Goal: Information Seeking & Learning: Learn about a topic

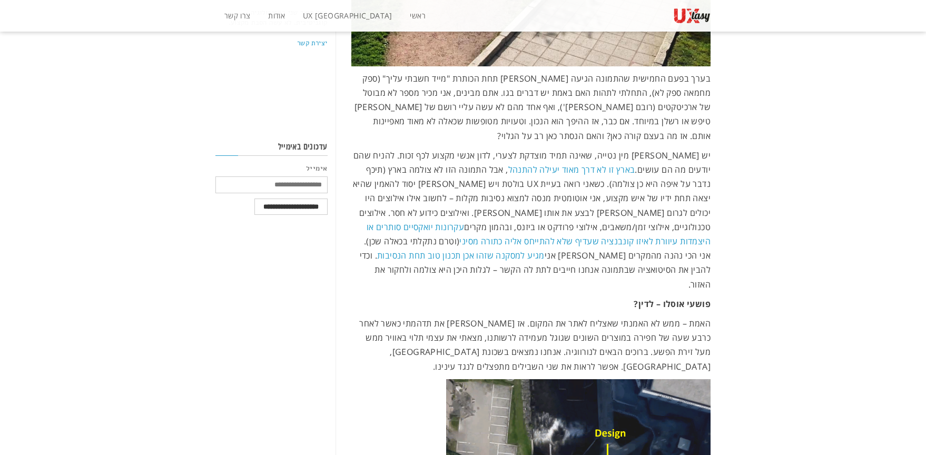
scroll to position [611, 0]
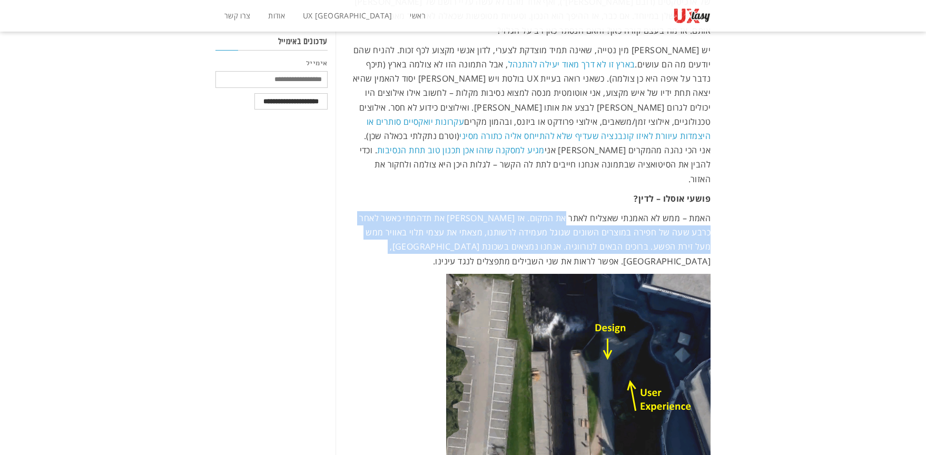
drag, startPoint x: 566, startPoint y: 190, endPoint x: 406, endPoint y: 238, distance: 167.3
click at [445, 216] on span "האמת – ממש לא האמנתי שאצליח לאתר את המקום. אז [PERSON_NAME] את תדהמתי כאשר לאחר…" at bounding box center [534, 239] width 351 height 55
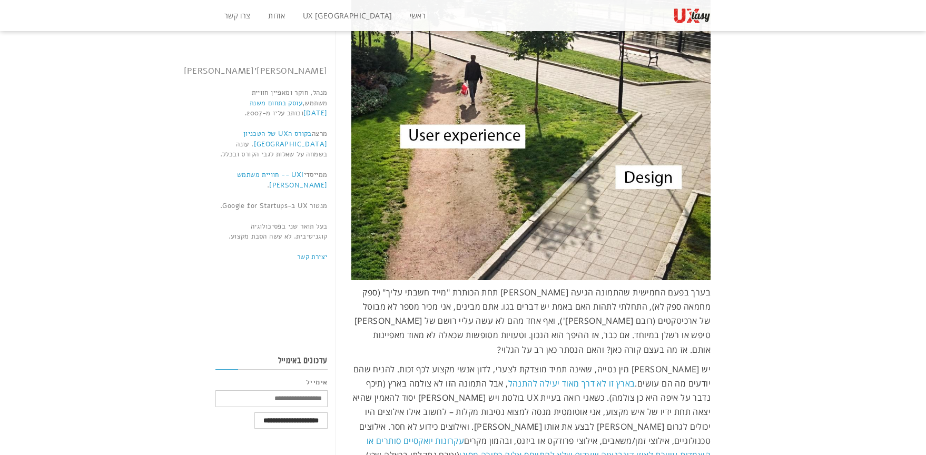
scroll to position [0, 0]
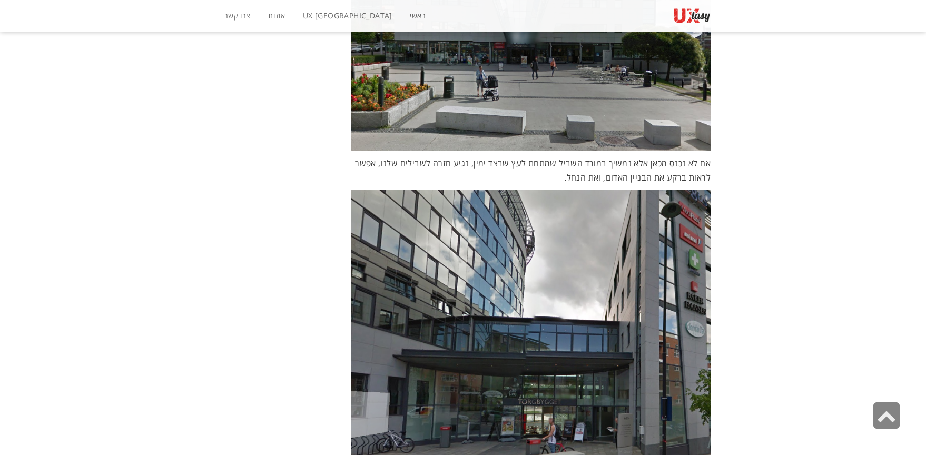
scroll to position [2001, 0]
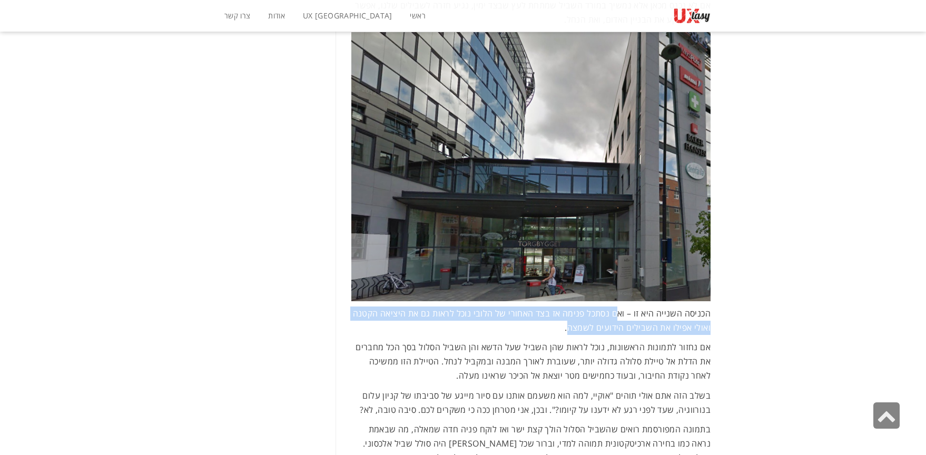
drag, startPoint x: 609, startPoint y: 255, endPoint x: 573, endPoint y: 267, distance: 38.3
click at [573, 308] on span "הכניסה השנייה היא זו – ואם נסתכל פנימה אז בצד האחורי של הלובי נוכל לראות גם את …" at bounding box center [532, 321] width 358 height 26
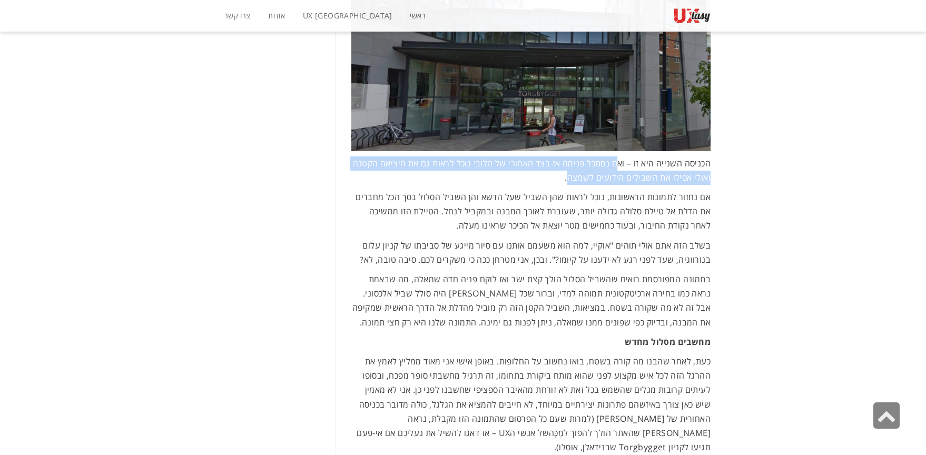
scroll to position [2159, 0]
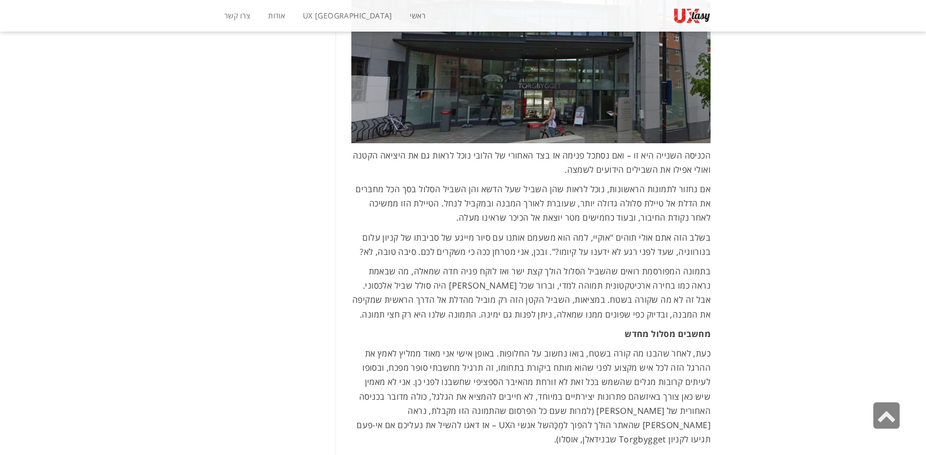
click at [603, 265] on span "בתמונה המפורסמת רואים שהשביל הסלול הולך קצת ישר ואז לוקח פניה חדה שמאלה, מה שבא…" at bounding box center [531, 292] width 358 height 55
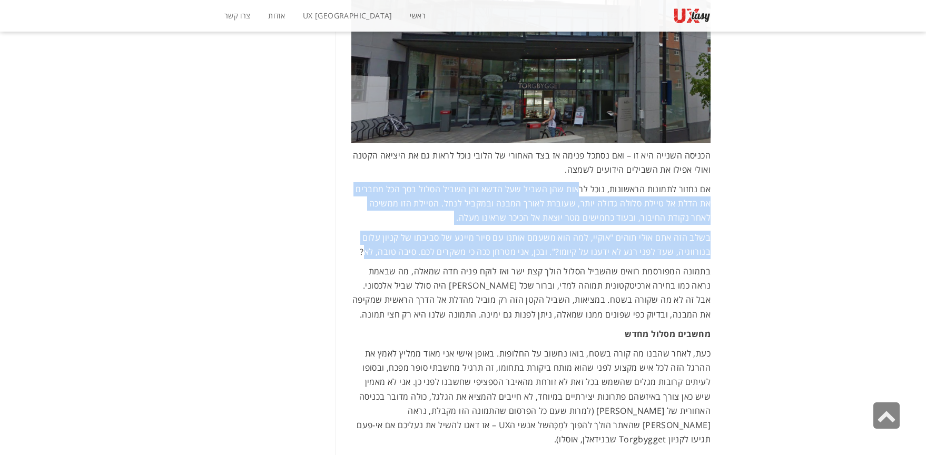
drag, startPoint x: 579, startPoint y: 134, endPoint x: 370, endPoint y: 193, distance: 216.7
click at [433, 232] on span "בשלב הזה אתם אולי תוהים "אוקיי, למה הוא משעמם אותנו עם סיור מייגע של סביבתו של …" at bounding box center [535, 245] width 351 height 26
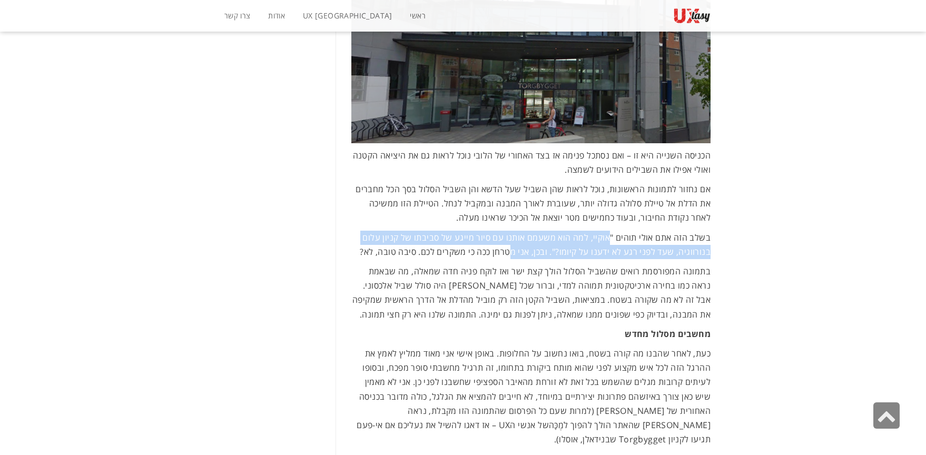
drag, startPoint x: 610, startPoint y: 184, endPoint x: 512, endPoint y: 194, distance: 99.0
click at [512, 232] on span "בשלב הזה אתם אולי תוהים "אוקיי, למה הוא משעמם אותנו עם סיור מייגע של סביבתו של …" at bounding box center [535, 245] width 351 height 26
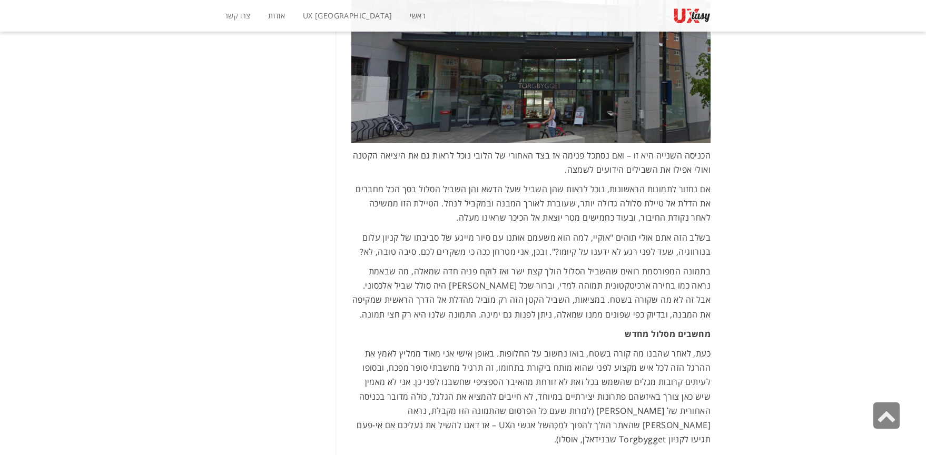
click at [552, 264] on p "בתמונה המפורסמת רואים שהשביל הסלול הולך קצת ישר ואז לוקח פניה חדה שמאלה, מה שבא…" at bounding box center [531, 292] width 360 height 57
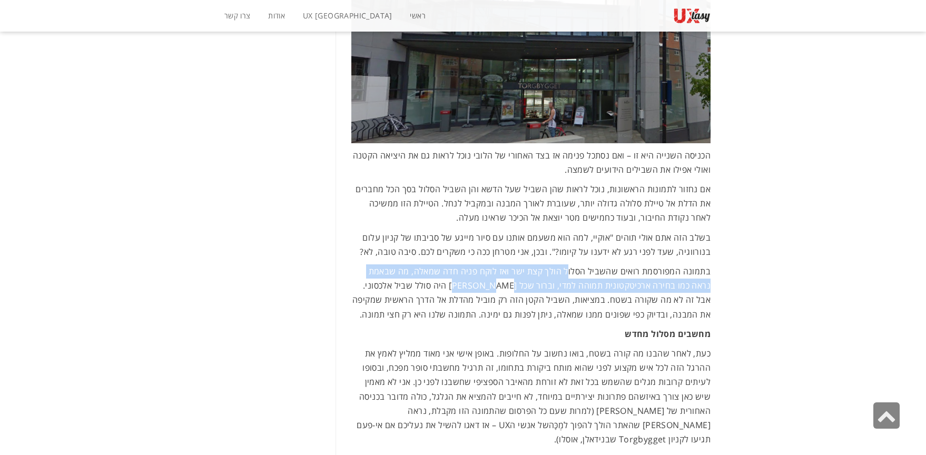
drag, startPoint x: 569, startPoint y: 212, endPoint x: 510, endPoint y: 226, distance: 60.8
click at [504, 265] on span "בתמונה המפורסמת רואים שהשביל הסלול הולך קצת ישר ואז לוקח פניה חדה שמאלה, מה שבא…" at bounding box center [531, 292] width 358 height 55
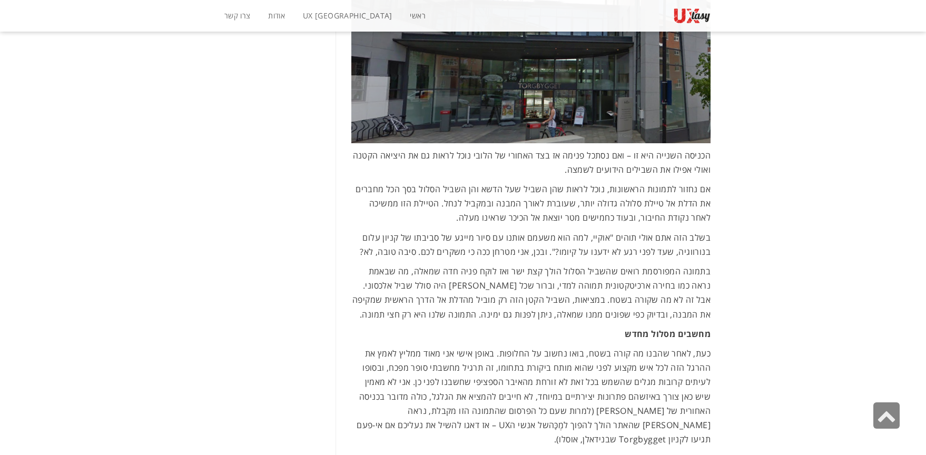
click at [583, 265] on span "בתמונה המפורסמת רואים שהשביל הסלול הולך קצת ישר ואז לוקח פניה חדה שמאלה, מה שבא…" at bounding box center [531, 292] width 358 height 55
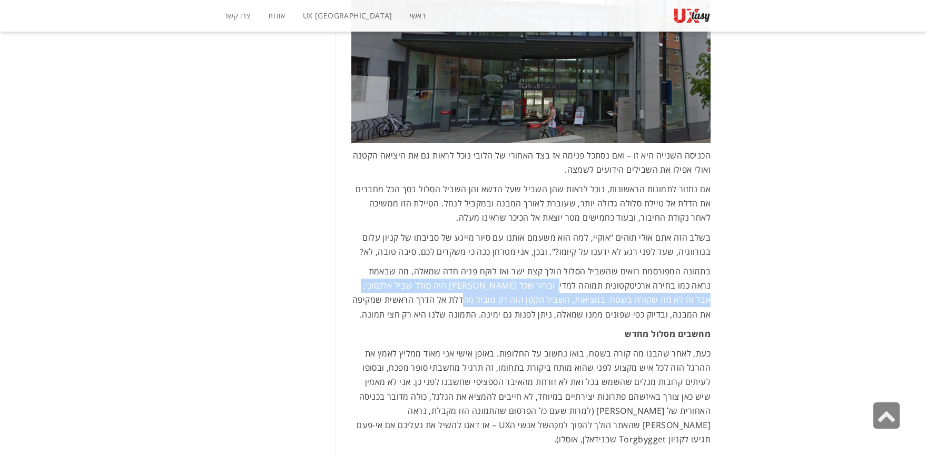
drag, startPoint x: 584, startPoint y: 228, endPoint x: 496, endPoint y: 241, distance: 88.8
click at [496, 265] on span "בתמונה המפורסמת רואים שהשביל הסלול הולך קצת ישר ואז לוקח פניה חדה שמאלה, מה שבא…" at bounding box center [531, 292] width 358 height 55
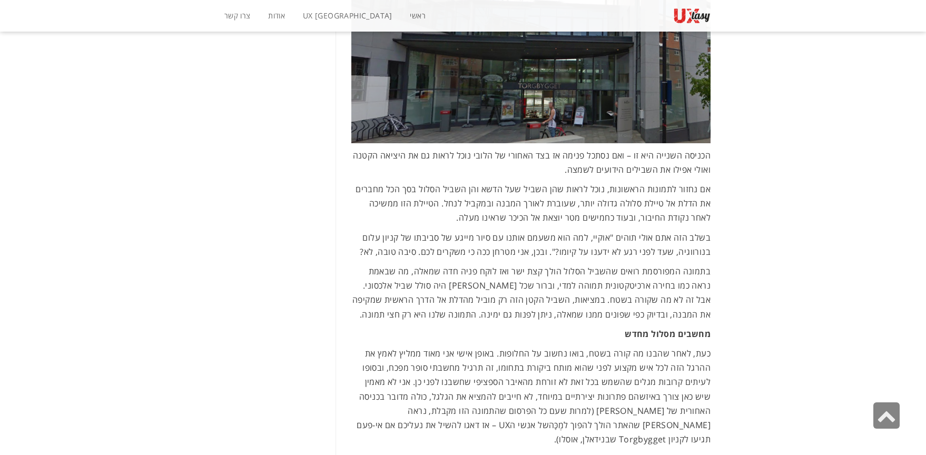
click at [639, 265] on span "בתמונה המפורסמת רואים שהשביל הסלול הולך קצת ישר ואז לוקח פניה חדה שמאלה, מה שבא…" at bounding box center [531, 292] width 358 height 55
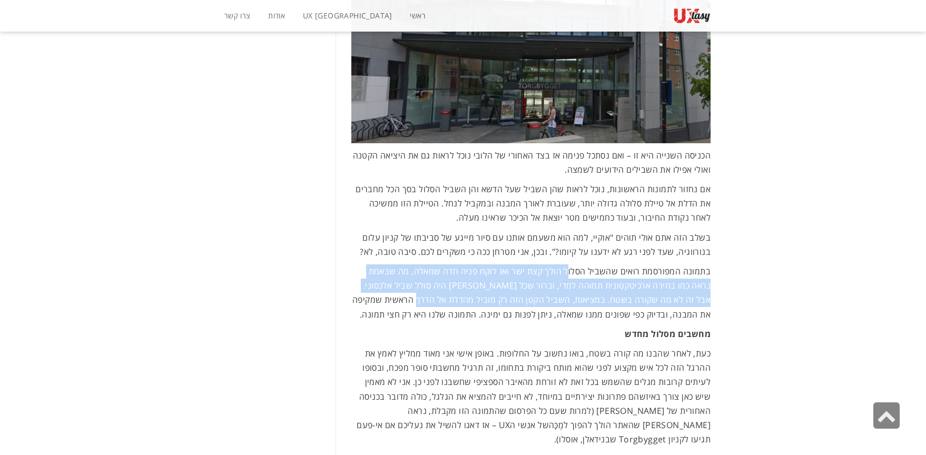
drag, startPoint x: 572, startPoint y: 216, endPoint x: 450, endPoint y: 242, distance: 124.9
click at [450, 265] on span "בתמונה המפורסמת רואים שהשביל הסלול הולך קצת ישר ואז לוקח פניה חדה שמאלה, מה שבא…" at bounding box center [531, 292] width 358 height 55
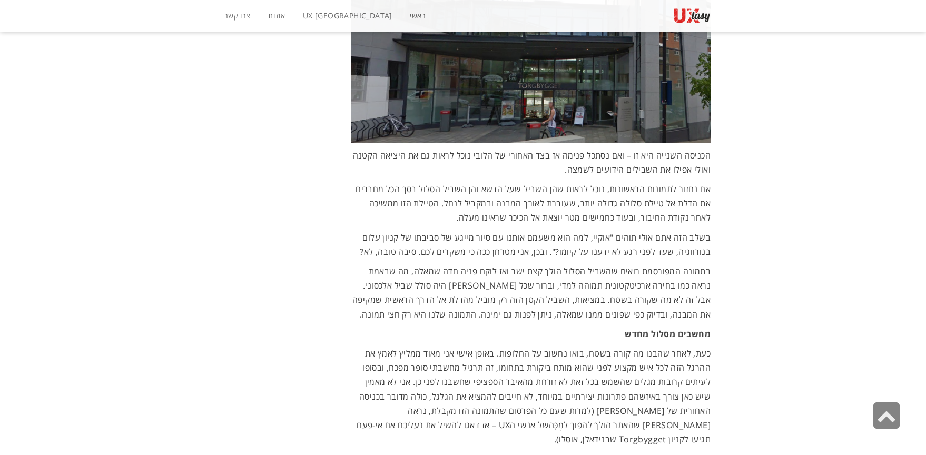
click at [544, 264] on p "בתמונה המפורסמת רואים שהשביל הסלול הולך קצת ישר ואז לוקח פניה חדה שמאלה, מה שבא…" at bounding box center [531, 292] width 360 height 57
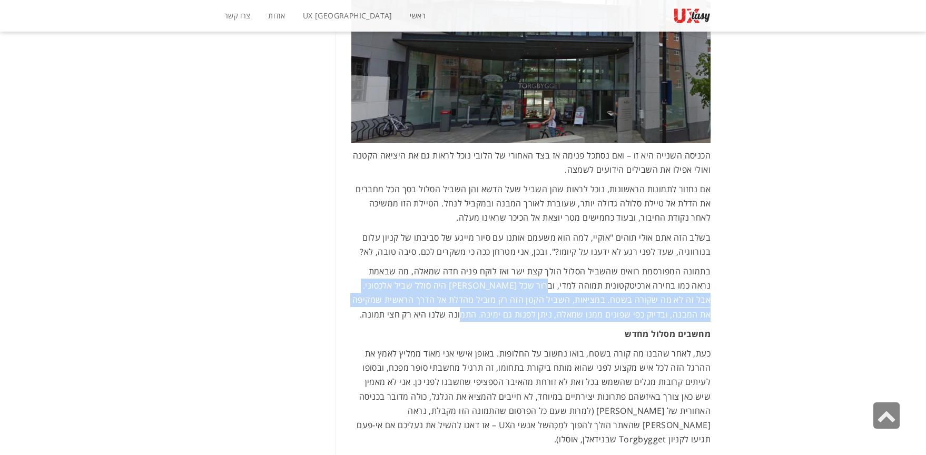
drag, startPoint x: 571, startPoint y: 222, endPoint x: 487, endPoint y: 255, distance: 91.0
click at [487, 265] on span "בתמונה המפורסמת רואים שהשביל הסלול הולך קצת ישר ואז לוקח פניה חדה שמאלה, מה שבא…" at bounding box center [531, 292] width 358 height 55
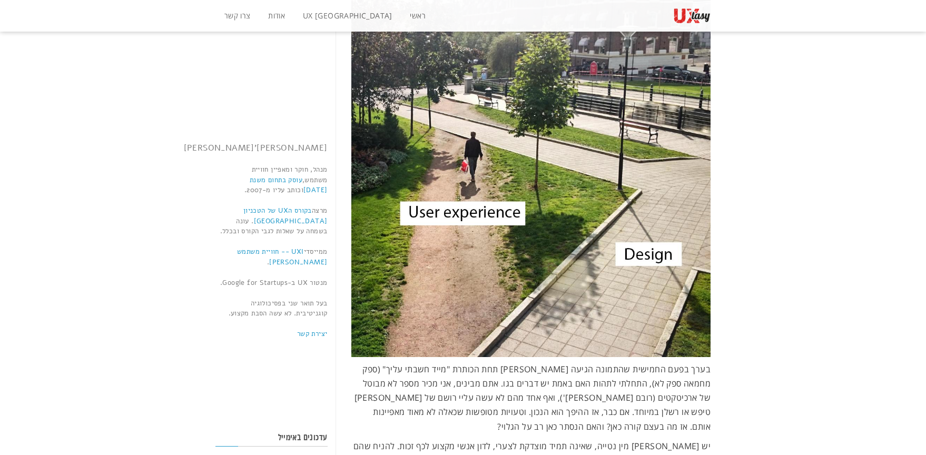
scroll to position [105, 0]
